Goal: Task Accomplishment & Management: Manage account settings

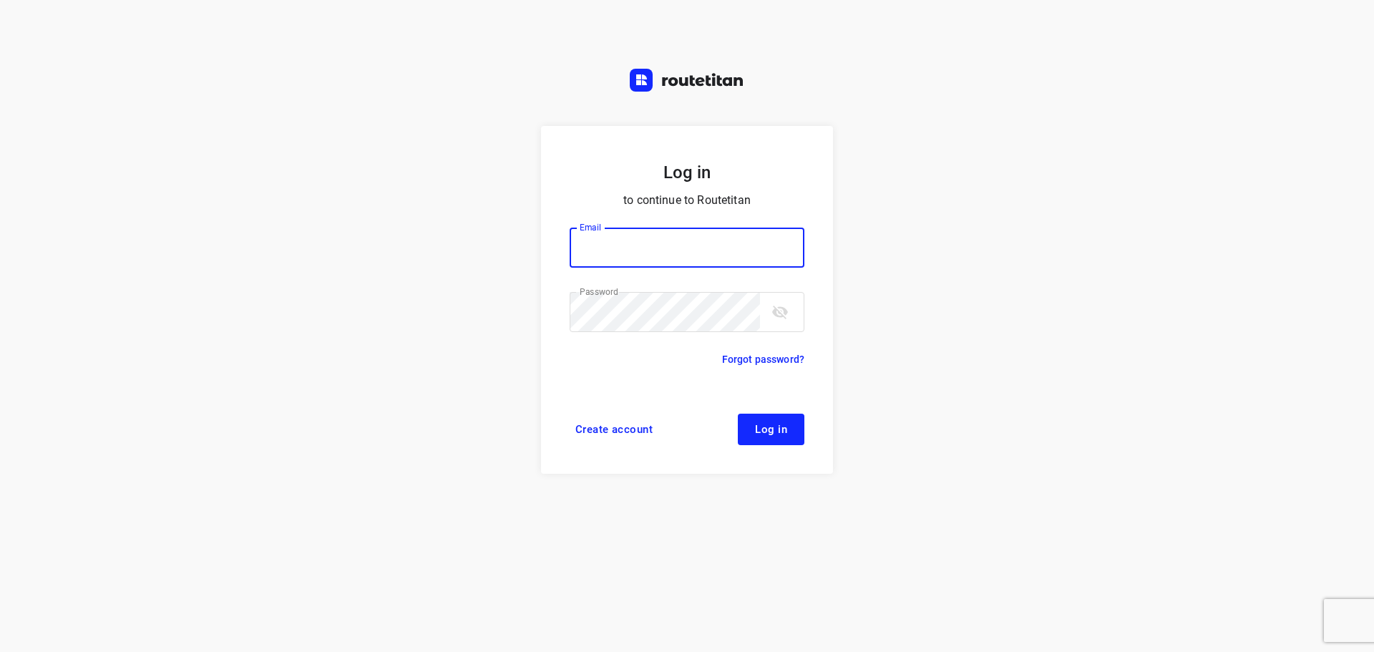
type input "remco@fruitopjewerk.nl"
click at [764, 433] on span "Log in" at bounding box center [771, 429] width 32 height 11
